Goal: Task Accomplishment & Management: Complete application form

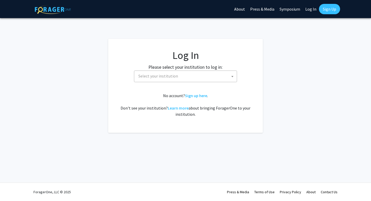
click at [180, 77] on span "Select your institution" at bounding box center [186, 76] width 101 height 11
select select "34"
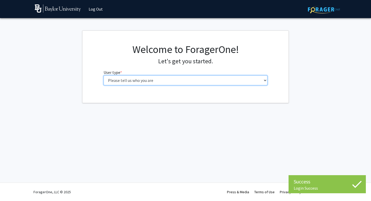
click at [154, 80] on select "Please tell us who you are Undergraduate Student Master's Student Doctoral Cand…" at bounding box center [186, 80] width 164 height 10
select select "1: undergrad"
click at [104, 75] on select "Please tell us who you are Undergraduate Student Master's Student Doctoral Cand…" at bounding box center [186, 80] width 164 height 10
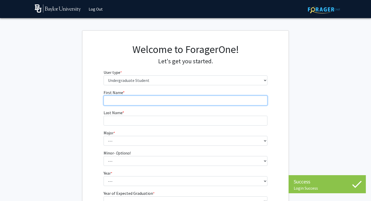
click at [250, 100] on input "First Name * required" at bounding box center [186, 100] width 164 height 10
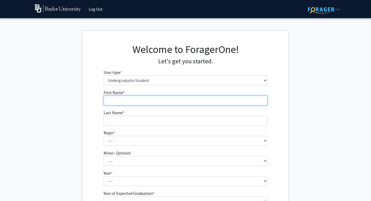
type input "[PERSON_NAME]"
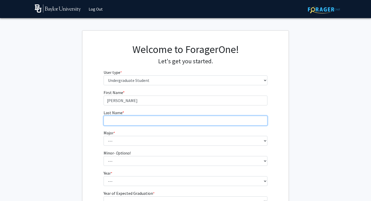
type input "[PERSON_NAME]"
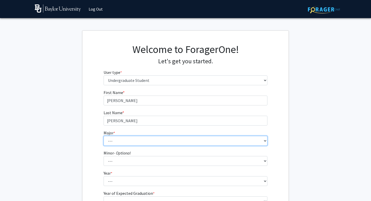
click at [125, 137] on select "--- Accounting American Studies Anthropology Apparel Design & Product Developme…" at bounding box center [186, 141] width 164 height 10
select select "15: 2680"
click at [104, 136] on select "--- Accounting American Studies Anthropology Apparel Design & Product Developme…" at bounding box center [186, 141] width 164 height 10
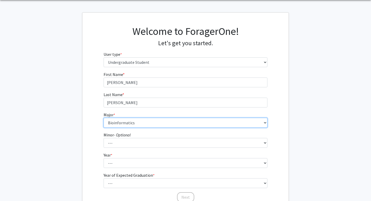
scroll to position [21, 0]
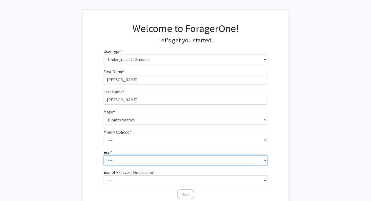
click at [112, 159] on select "--- First-year Sophomore Junior Senior Postbaccalaureate Certificate" at bounding box center [186, 160] width 164 height 10
select select "2: sophomore"
click at [104, 155] on select "--- First-year Sophomore Junior Senior Postbaccalaureate Certificate" at bounding box center [186, 160] width 164 height 10
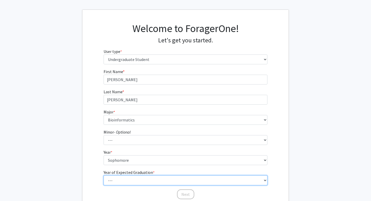
click at [120, 177] on select "--- 2025 2026 2027 2028 2029 2030 2031 2032 2033 2034" at bounding box center [186, 180] width 164 height 10
select select "4: 2028"
click at [104, 175] on select "--- 2025 2026 2027 2028 2029 2030 2031 2032 2033 2034" at bounding box center [186, 180] width 164 height 10
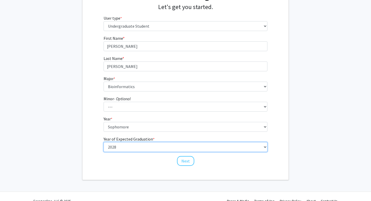
scroll to position [63, 0]
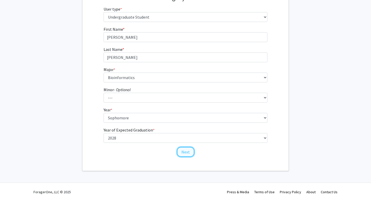
click at [182, 155] on button "Next" at bounding box center [185, 152] width 17 height 10
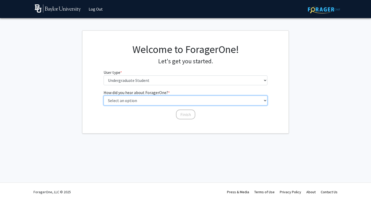
click at [178, 103] on select "Select an option Peer/student recommendation Faculty/staff recommendation Unive…" at bounding box center [186, 100] width 164 height 10
select select "2: faculty_recommendation"
click at [104, 95] on select "Select an option Peer/student recommendation Faculty/staff recommendation Unive…" at bounding box center [186, 100] width 164 height 10
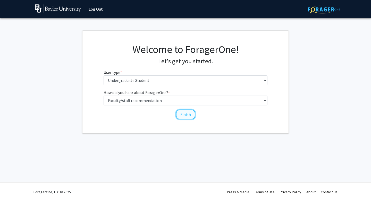
click at [185, 111] on button "Finish" at bounding box center [185, 114] width 19 height 10
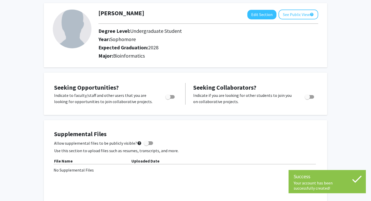
scroll to position [26, 0]
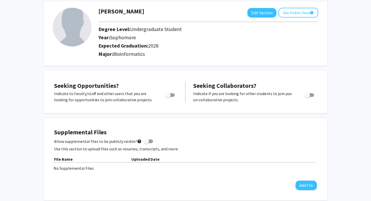
click at [171, 94] on span "Toggle" at bounding box center [170, 95] width 9 height 4
click at [168, 97] on input "Are you actively seeking opportunities?" at bounding box center [168, 97] width 0 height 0
checkbox input "true"
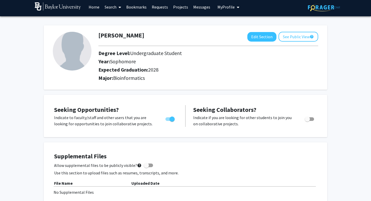
scroll to position [0, 0]
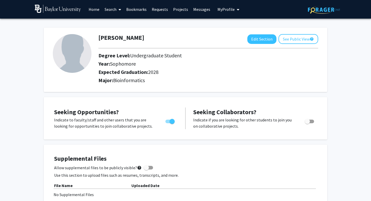
click at [96, 11] on link "Home" at bounding box center [94, 9] width 16 height 18
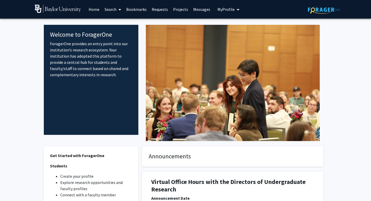
click at [219, 10] on span "My Profile" at bounding box center [226, 9] width 17 height 5
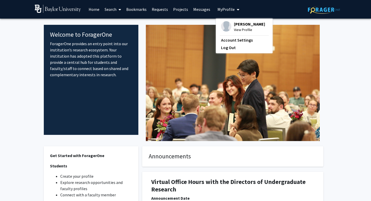
click at [240, 26] on span "[PERSON_NAME]" at bounding box center [249, 24] width 31 height 6
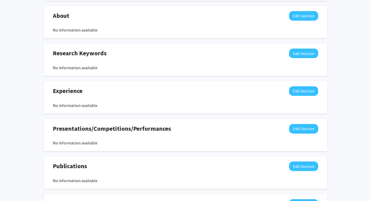
scroll to position [225, 0]
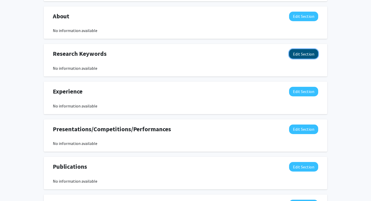
click at [293, 52] on button "Edit Section" at bounding box center [303, 54] width 29 height 10
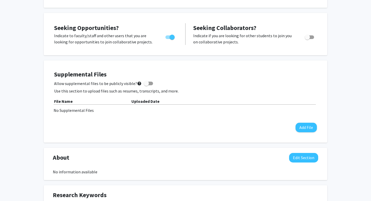
scroll to position [0, 0]
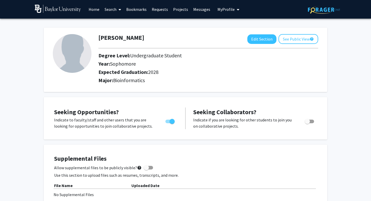
click at [113, 9] on link "Search" at bounding box center [113, 9] width 22 height 18
click at [113, 34] on span "Students" at bounding box center [117, 34] width 31 height 10
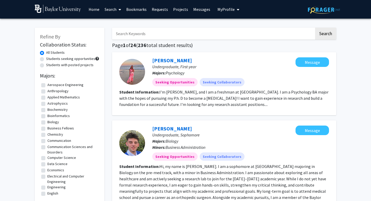
click at [120, 7] on span at bounding box center [119, 10] width 5 height 18
click at [121, 23] on span "Faculty/Staff" at bounding box center [121, 24] width 38 height 10
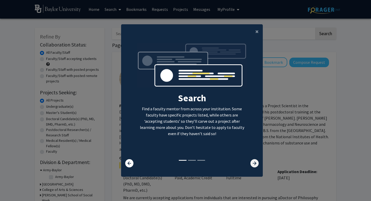
click at [255, 163] on icon at bounding box center [255, 163] width 8 height 8
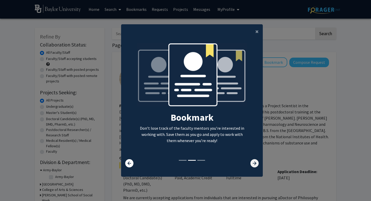
click at [255, 163] on icon at bounding box center [255, 163] width 8 height 8
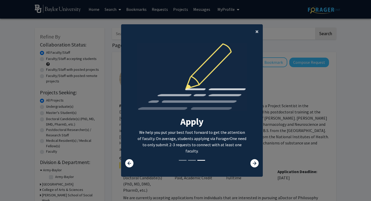
click at [259, 31] on span "×" at bounding box center [257, 31] width 3 height 8
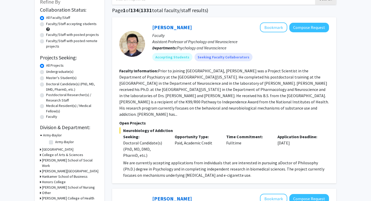
scroll to position [35, 0]
click at [56, 72] on label "Undergraduate(s)" at bounding box center [59, 71] width 27 height 5
click at [50, 72] on input "Undergraduate(s)" at bounding box center [47, 70] width 3 height 3
radio input "true"
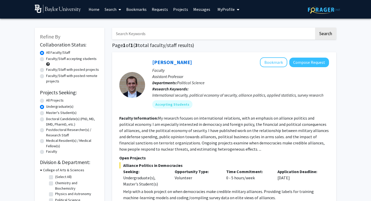
click at [156, 10] on link "Requests" at bounding box center [159, 9] width 21 height 18
